Goal: Navigation & Orientation: Find specific page/section

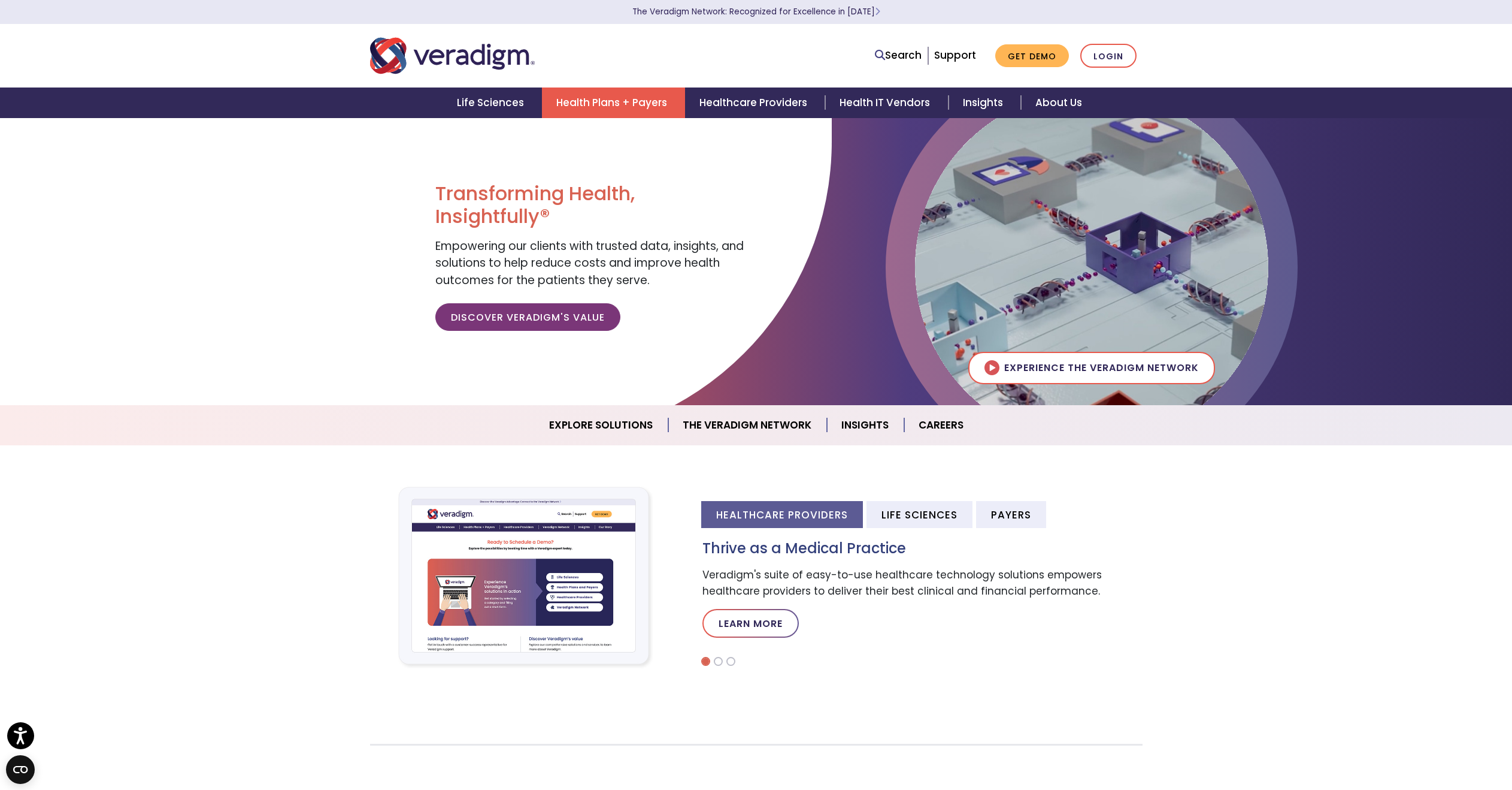
click at [588, 109] on link "Health Plans + Payers" at bounding box center [614, 102] width 143 height 31
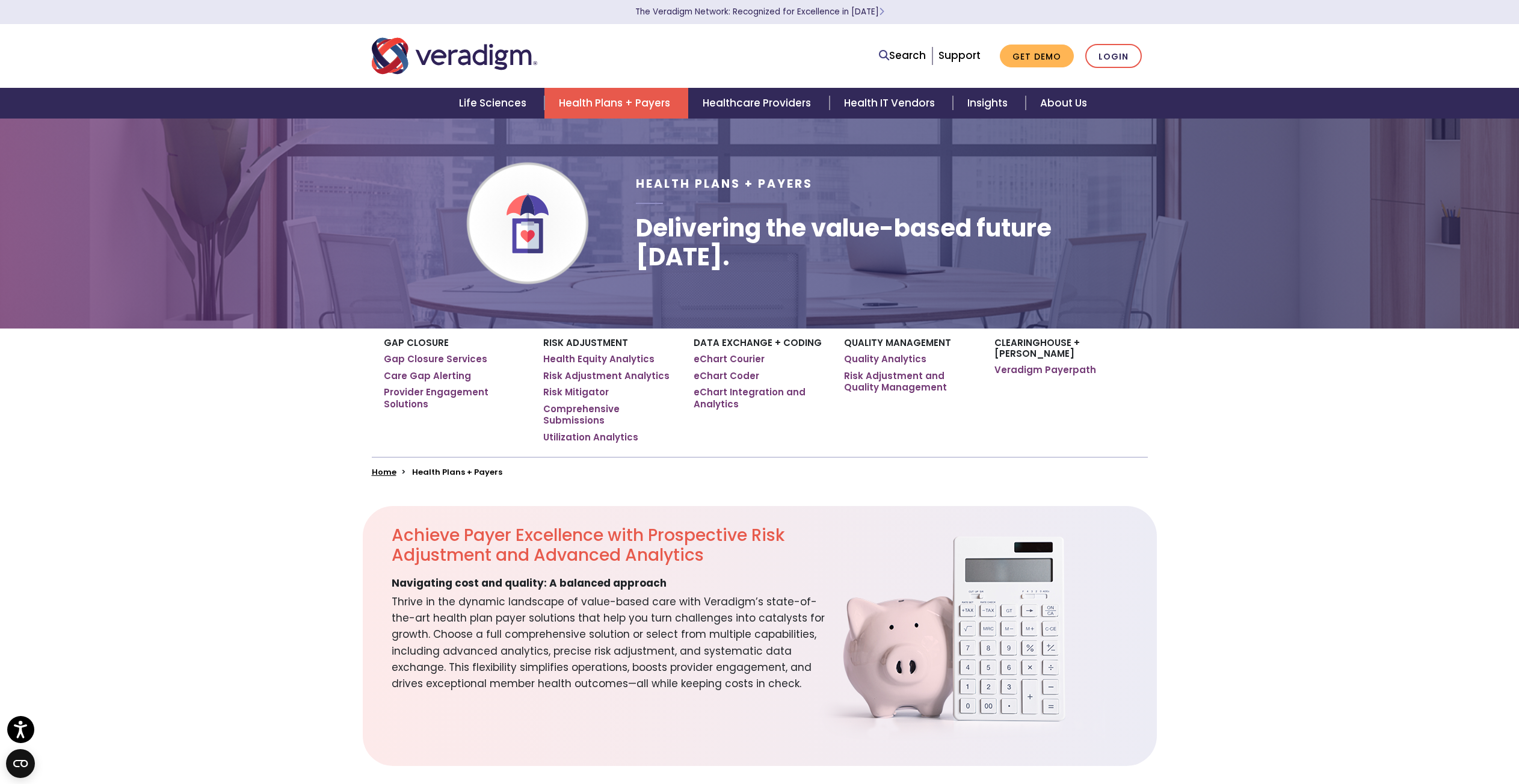
click at [453, 62] on img "Veradigm logo" at bounding box center [454, 55] width 166 height 40
